Goal: Transaction & Acquisition: Purchase product/service

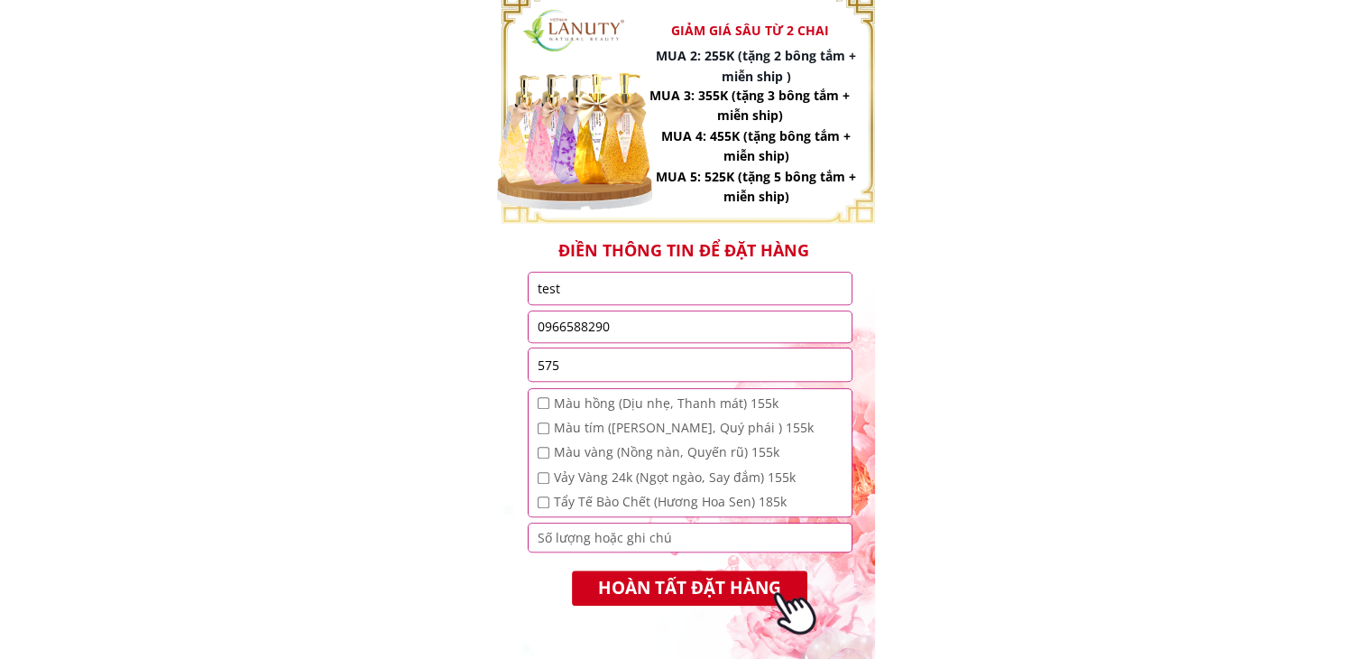
scroll to position [1440, 0]
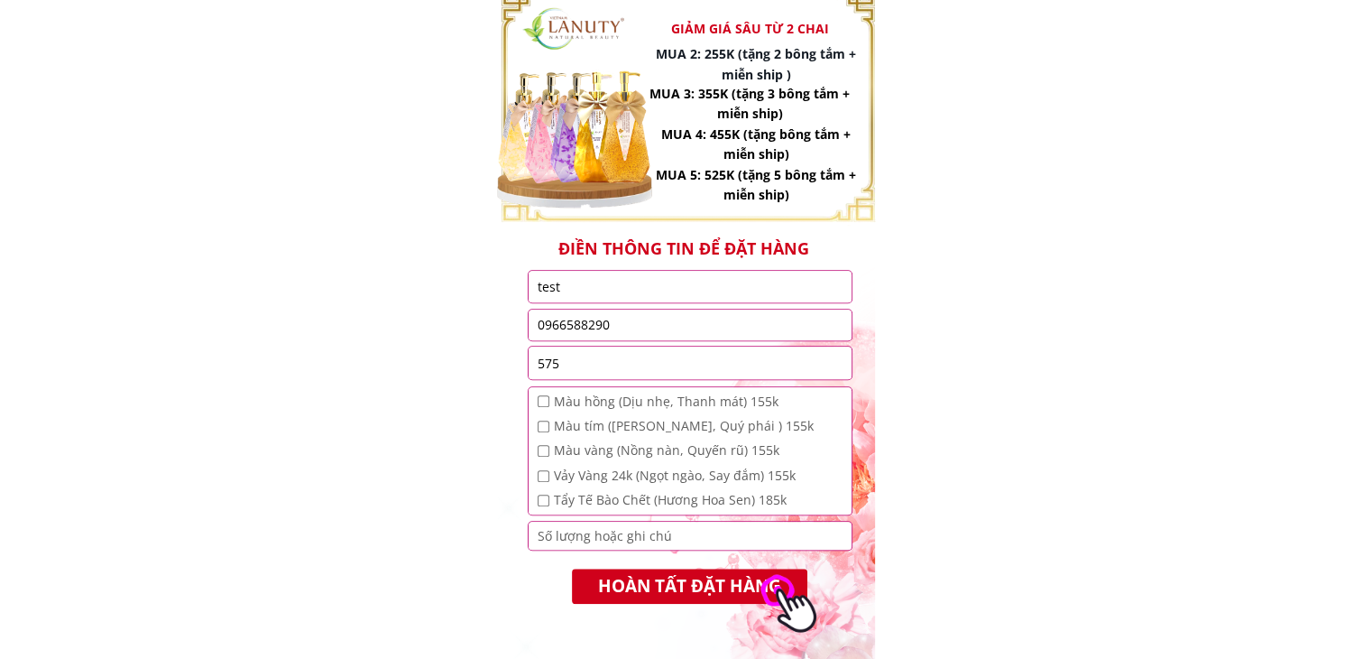
click at [649, 288] on input "test" at bounding box center [690, 287] width 314 height 32
type input "t"
type input "test"
click at [657, 333] on input "0966588290" at bounding box center [690, 324] width 314 height 31
type input "0966588290"
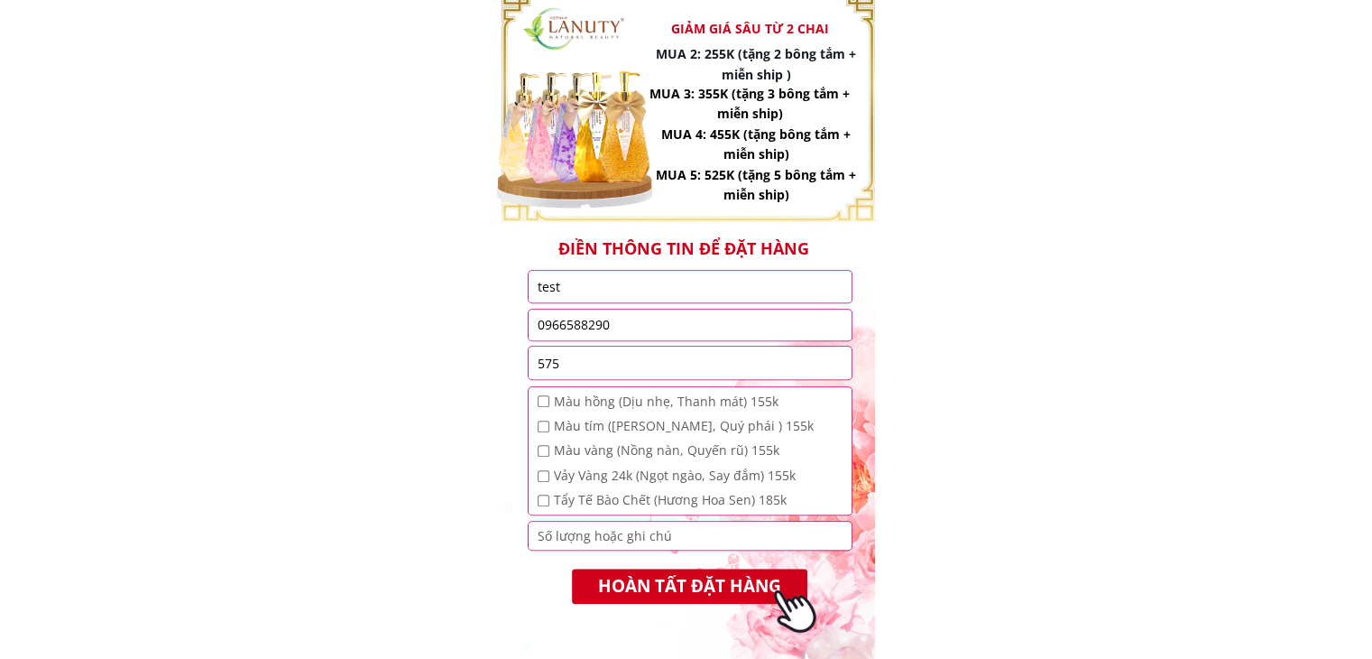
click at [546, 398] on input "checkbox" at bounding box center [544, 401] width 12 height 12
checkbox input "true"
click at [546, 426] on input "checkbox" at bounding box center [544, 426] width 12 height 12
checkbox input "true"
click at [541, 448] on input "checkbox" at bounding box center [544, 451] width 12 height 12
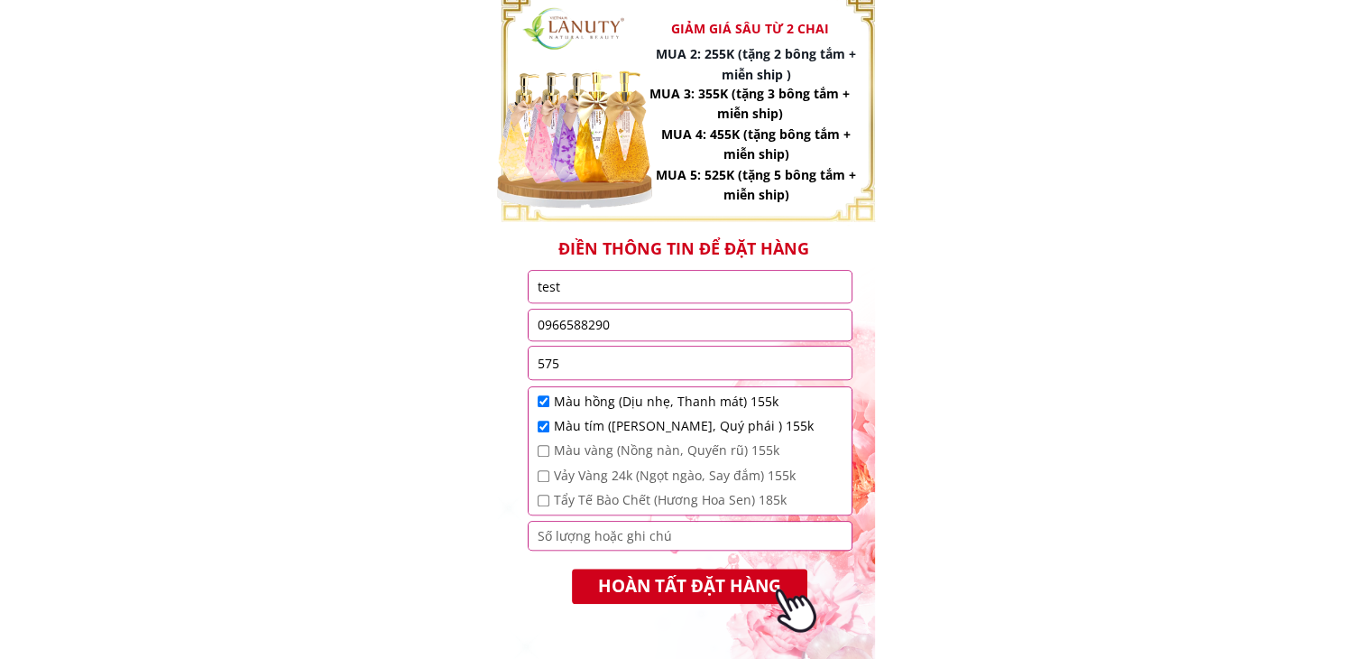
checkbox input "true"
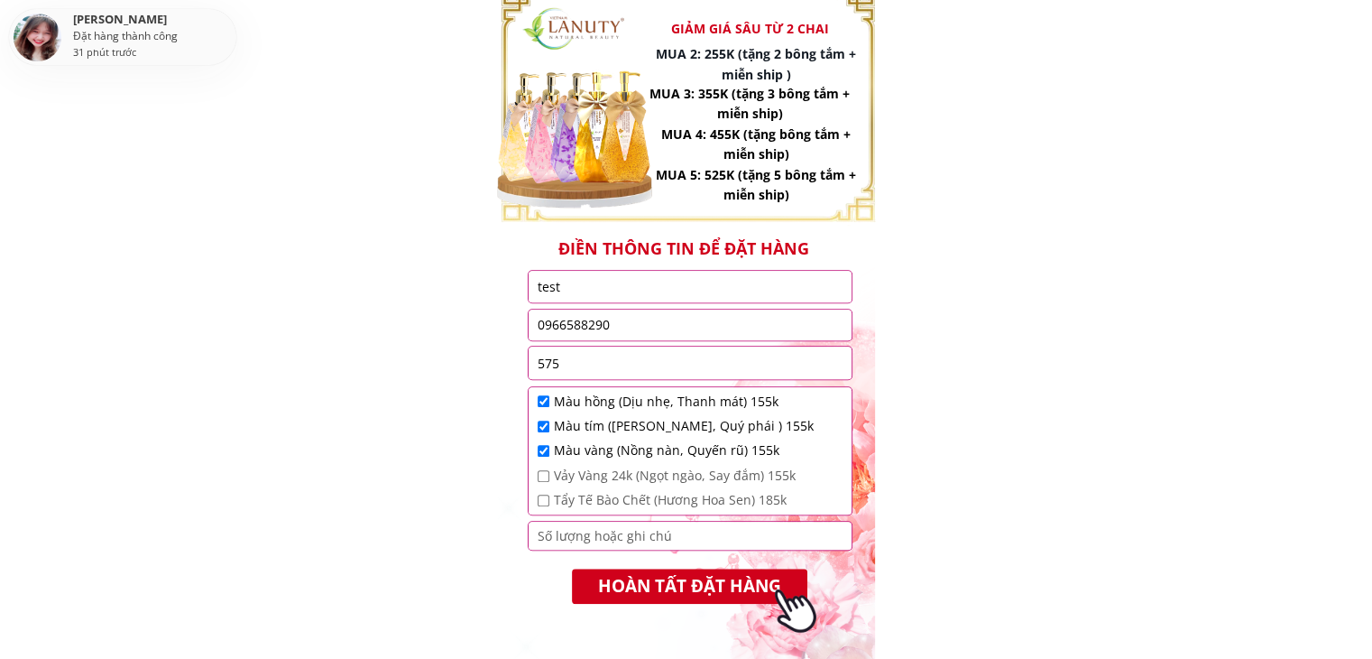
click at [541, 480] on input "checkbox" at bounding box center [544, 476] width 12 height 12
checkbox input "true"
click at [539, 402] on input "checkbox" at bounding box center [544, 401] width 12 height 12
checkbox input "false"
click at [546, 418] on div "Màu tím ([PERSON_NAME], Quý phái ) 155k" at bounding box center [676, 426] width 276 height 20
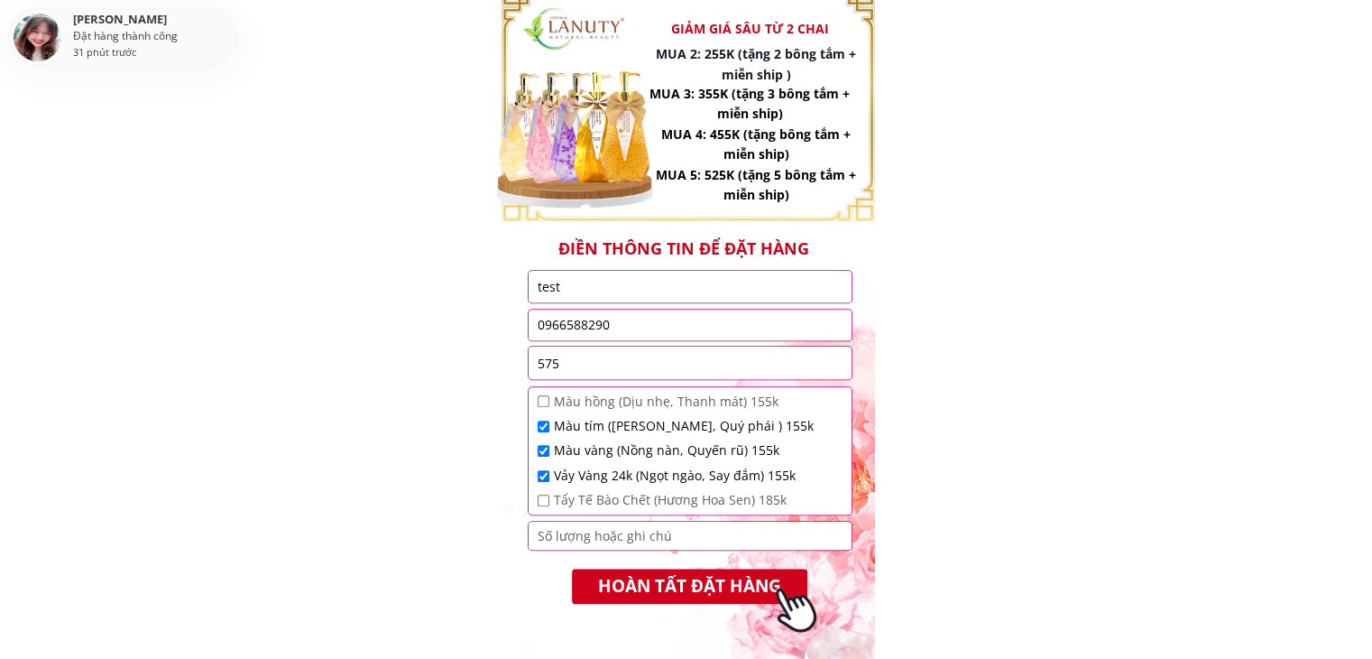
click at [544, 428] on input "checkbox" at bounding box center [544, 426] width 12 height 12
checkbox input "false"
click at [544, 446] on input "checkbox" at bounding box center [544, 451] width 12 height 12
checkbox input "false"
click at [539, 477] on input "checkbox" at bounding box center [544, 476] width 12 height 12
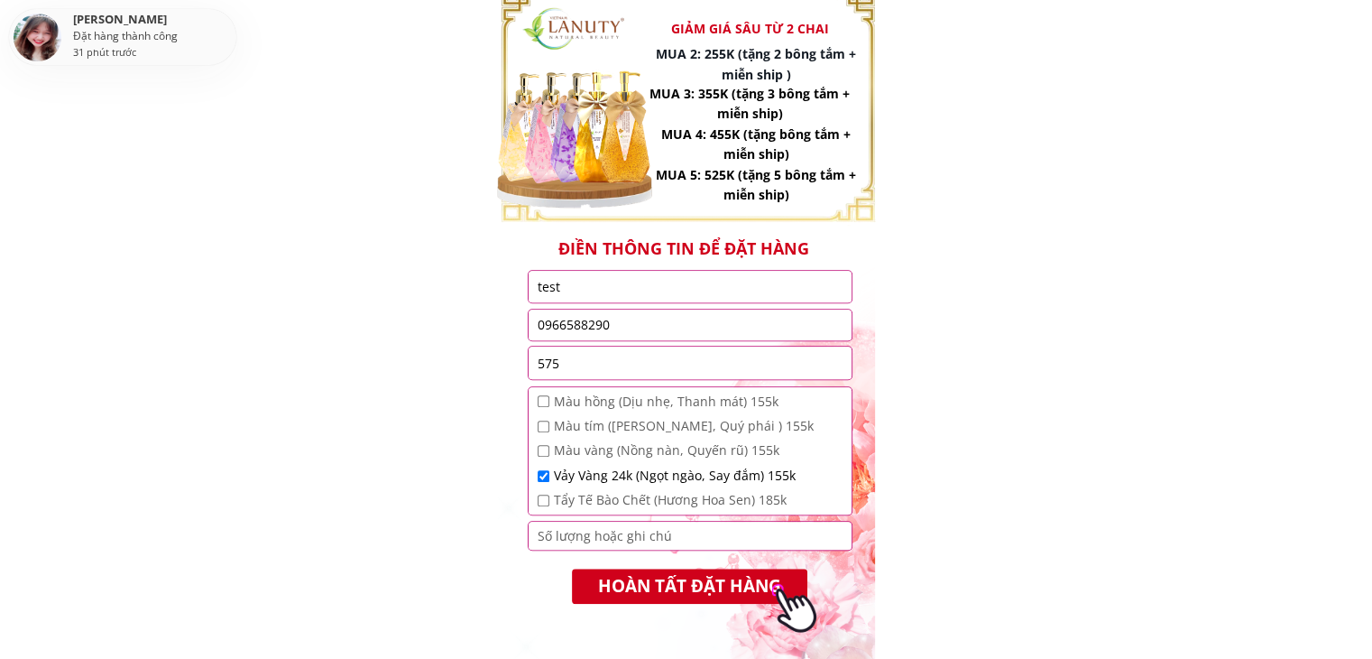
checkbox input "false"
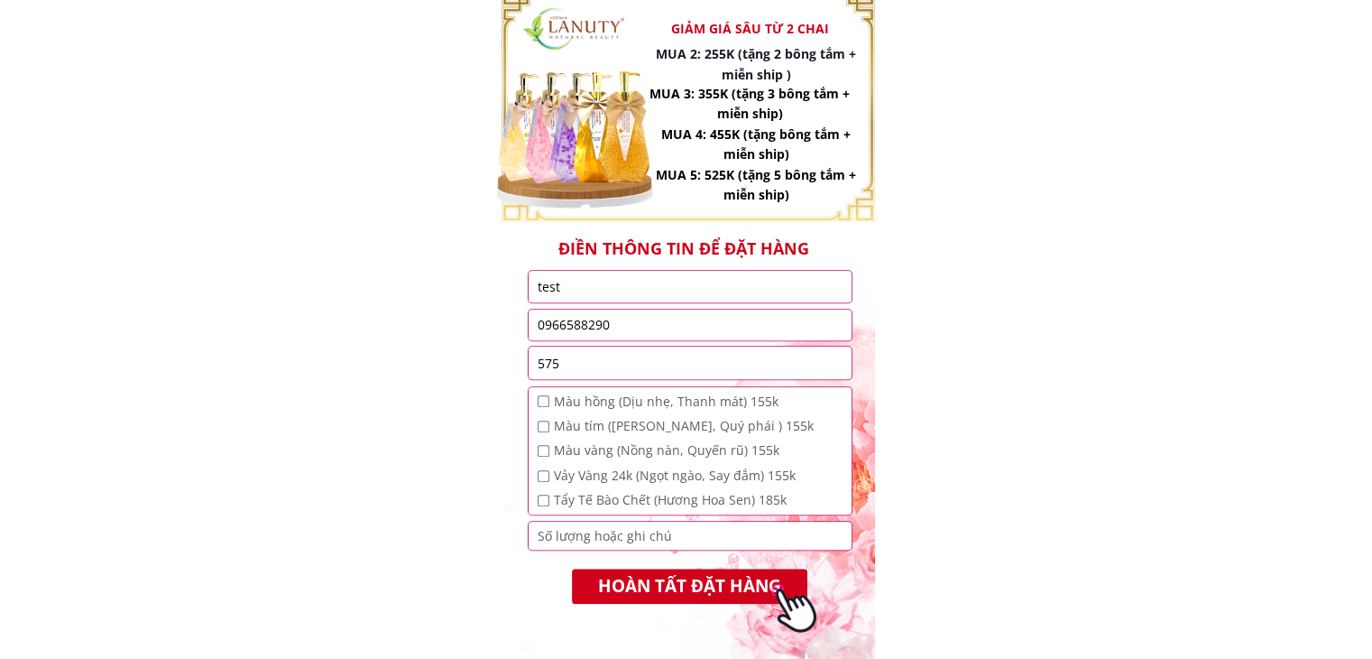
click at [540, 424] on input "checkbox" at bounding box center [544, 426] width 12 height 12
checkbox input "true"
click at [565, 530] on input "number" at bounding box center [690, 534] width 314 height 27
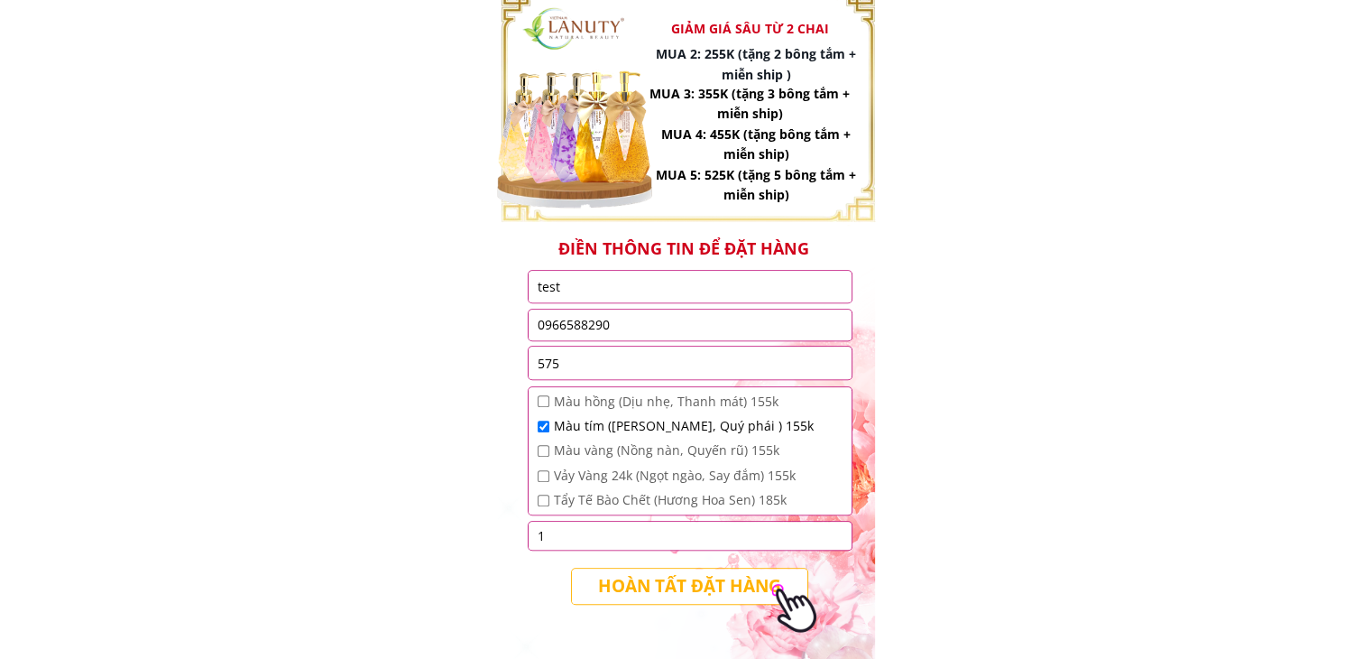
type input "1"
click at [614, 587] on p "HOÀN TẤT ĐẶT HÀNG" at bounding box center [690, 586] width 245 height 36
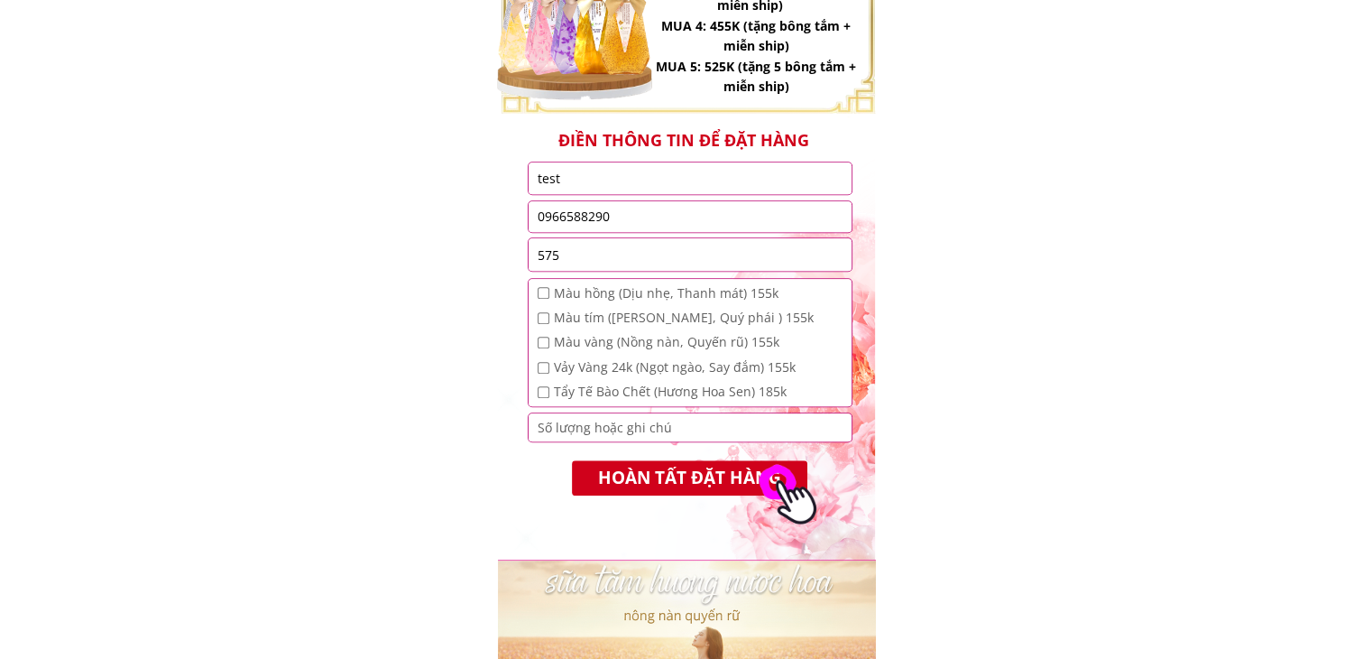
scroll to position [1539, 0]
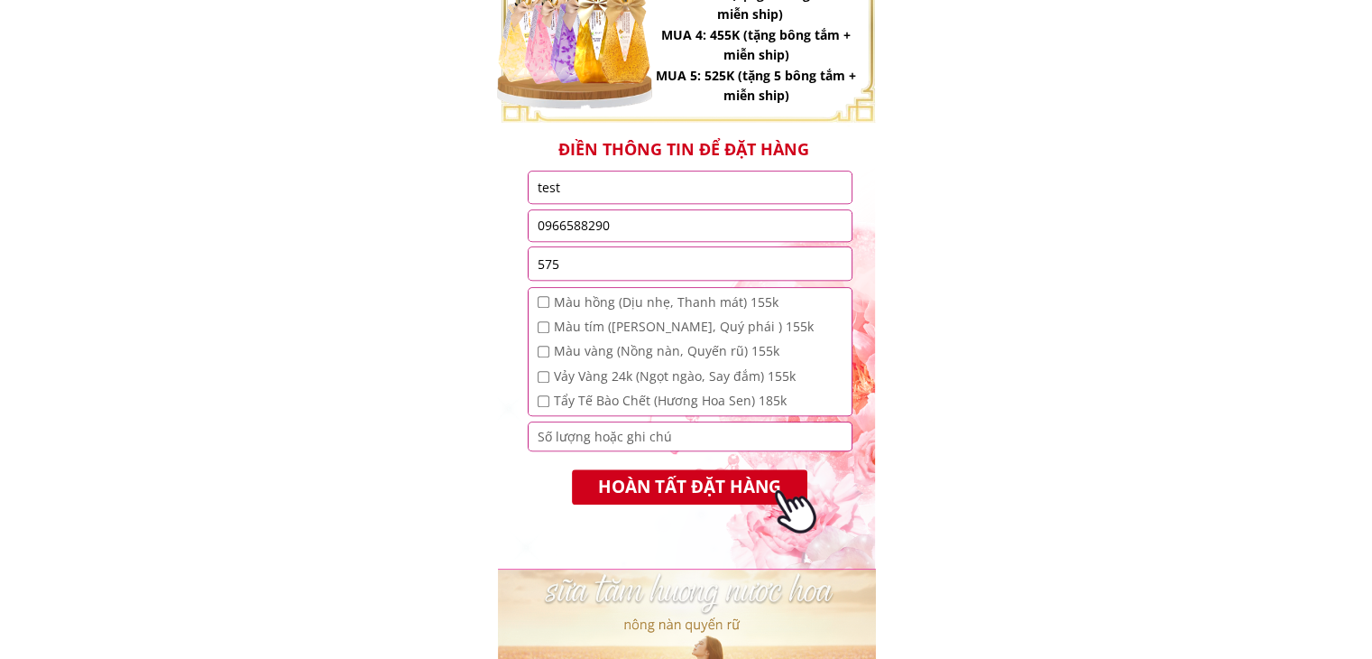
click at [535, 304] on div "Màu hồng (Dịu nhẹ, Thanh mát) 155k Màu tím ([PERSON_NAME], Quý phái ) 155k Màu …" at bounding box center [690, 354] width 323 height 133
click at [541, 303] on input "checkbox" at bounding box center [544, 302] width 12 height 12
checkbox input "true"
click at [574, 438] on input "number" at bounding box center [690, 435] width 314 height 27
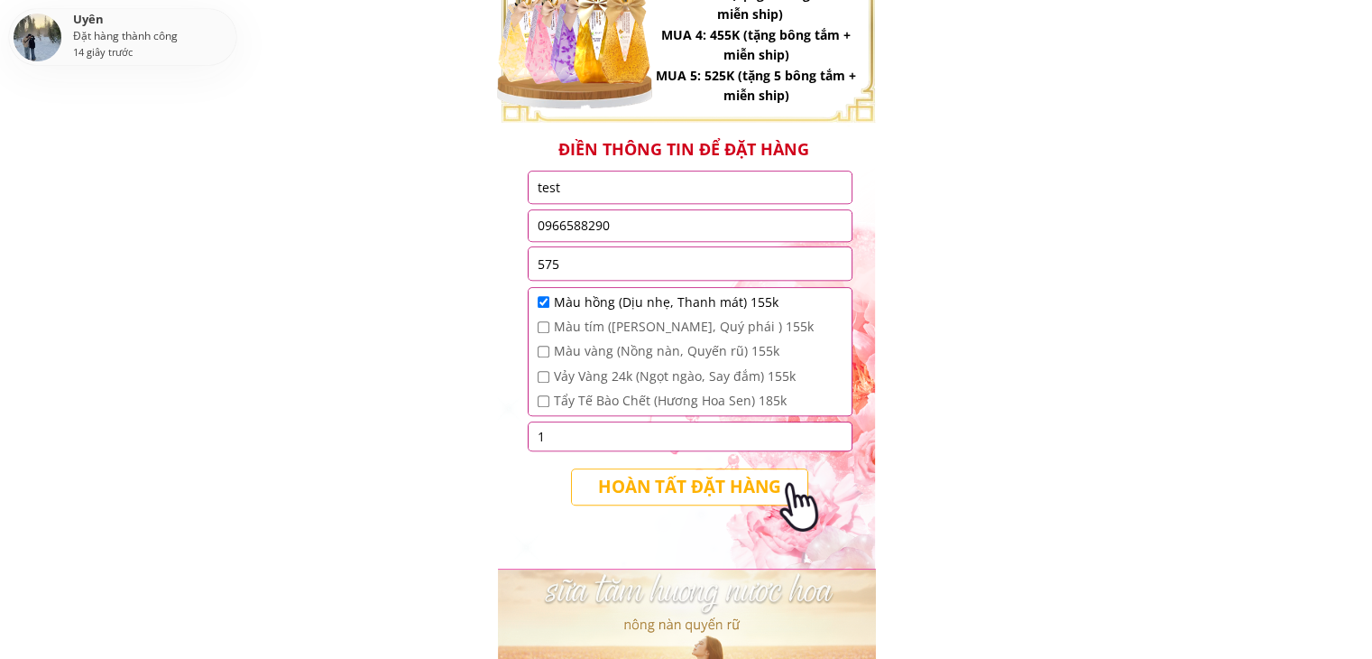
type input "1"
click at [614, 485] on p "HOÀN TẤT ĐẶT HÀNG" at bounding box center [689, 486] width 235 height 35
